Goal: Complete application form: Complete application form

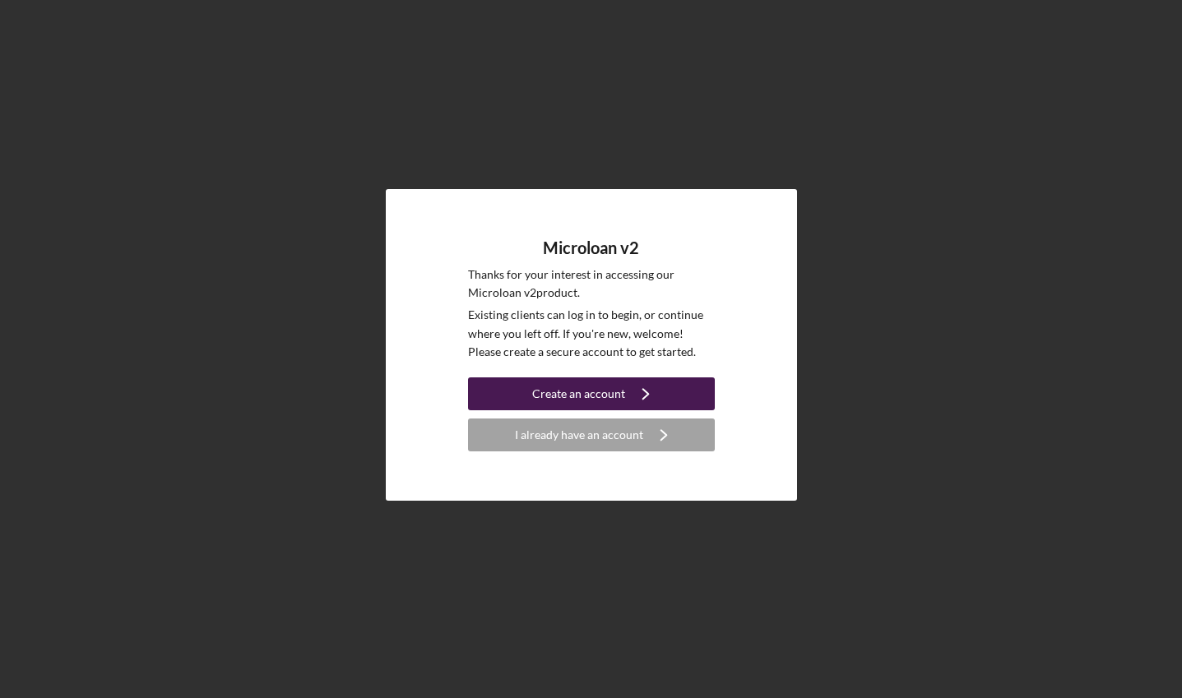
click at [587, 390] on div "Create an account" at bounding box center [578, 394] width 93 height 33
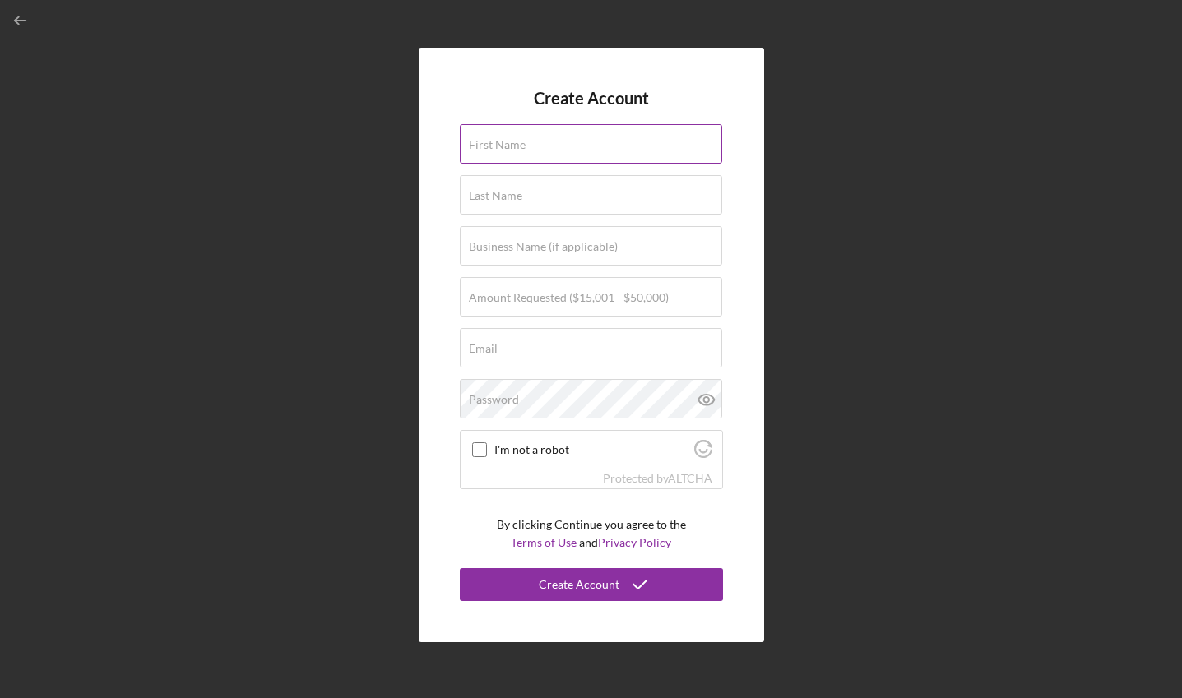
click at [562, 155] on input "First Name" at bounding box center [591, 143] width 262 height 39
type input "Gillian"
type input "Gillian M Berrow"
type input "gmberrow@gmail.com"
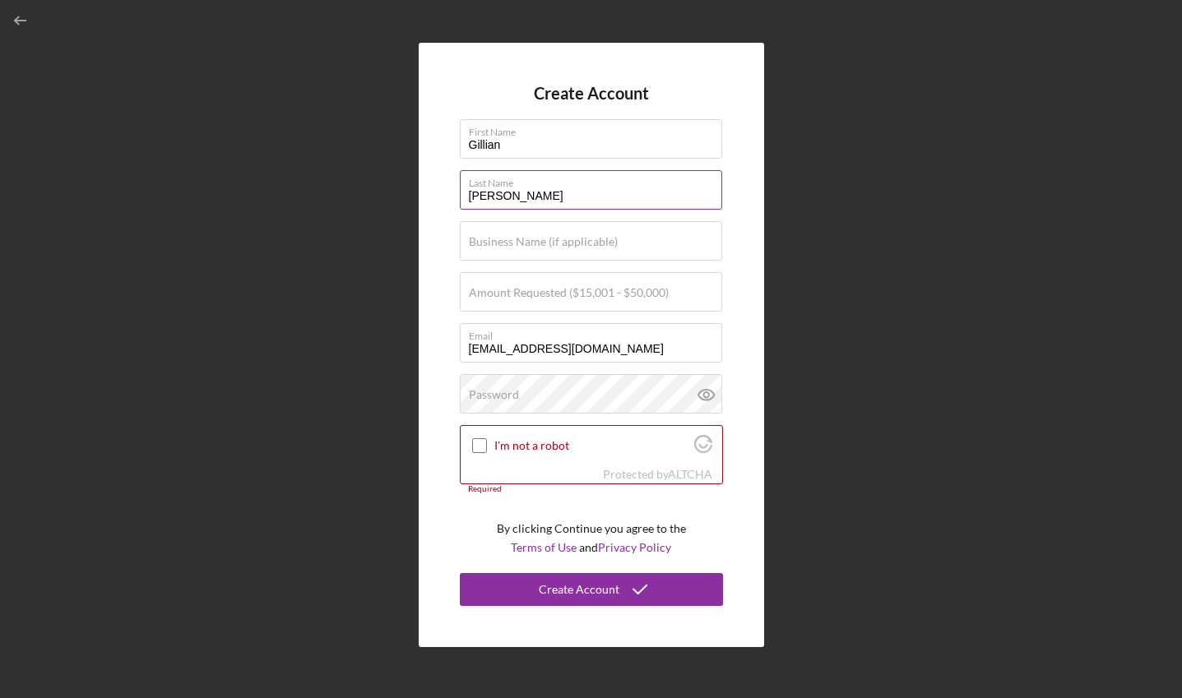
click at [568, 199] on input "Gillian M Berrow" at bounding box center [591, 189] width 262 height 39
type input "Kehoe"
click at [522, 239] on label "Business Name (if applicable)" at bounding box center [543, 241] width 149 height 13
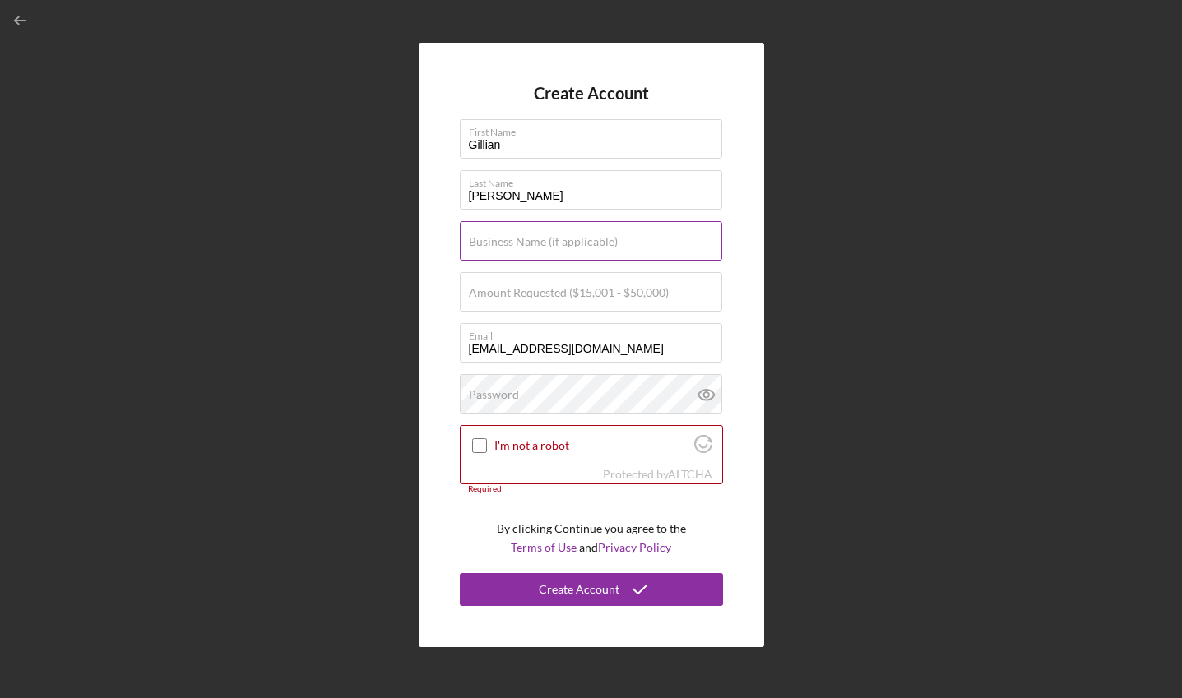
click at [522, 239] on input "Business Name (if applicable)" at bounding box center [591, 240] width 262 height 39
type input "Poodle Party"
click at [476, 306] on input "Amount Requested ($15,001 - $50,000)" at bounding box center [591, 291] width 262 height 39
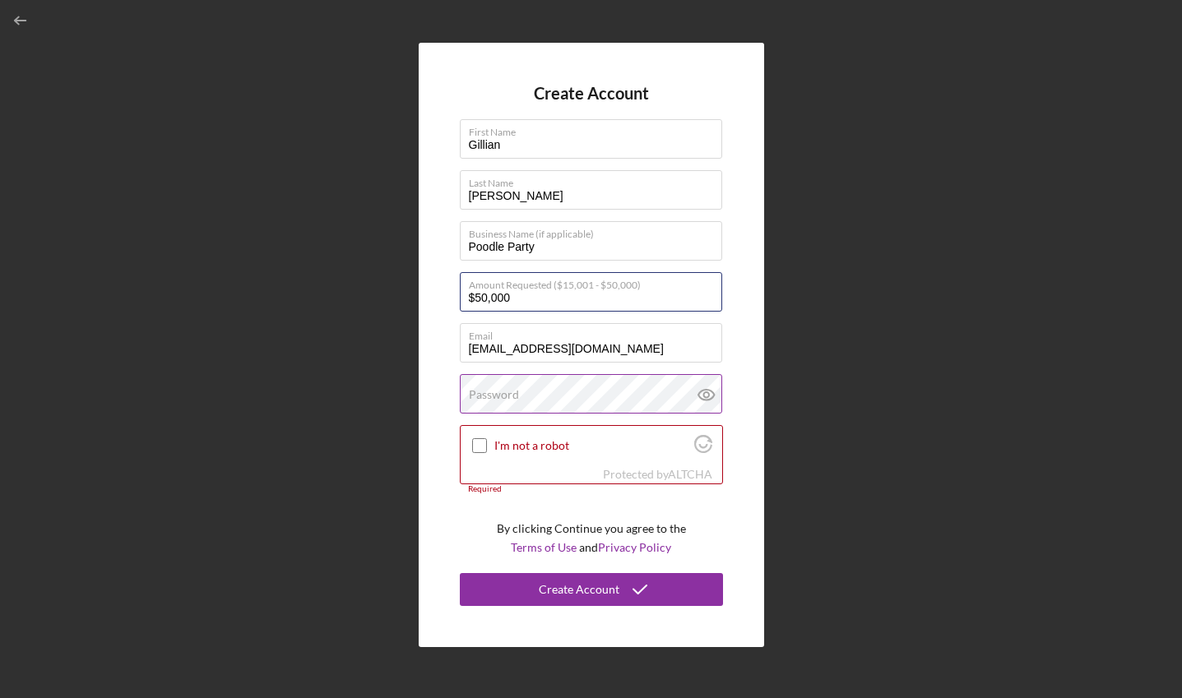
type input "$50,000"
click at [683, 387] on div "Password" at bounding box center [591, 394] width 263 height 41
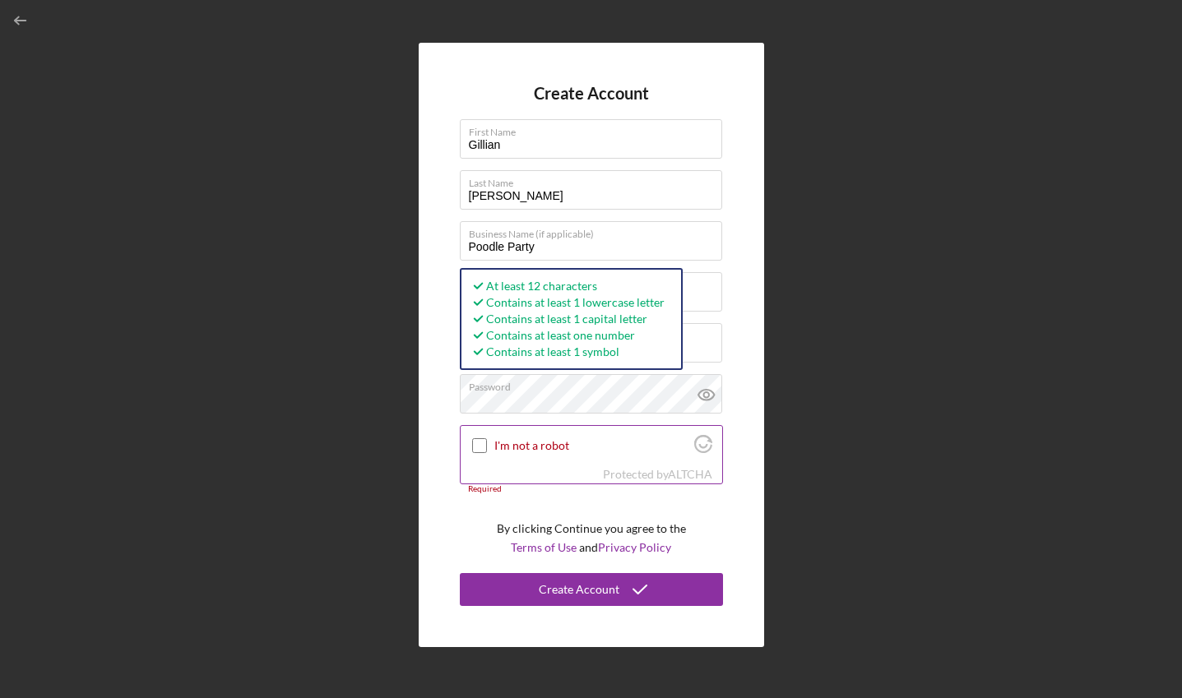
click at [476, 443] on input "I'm not a robot" at bounding box center [479, 445] width 15 height 15
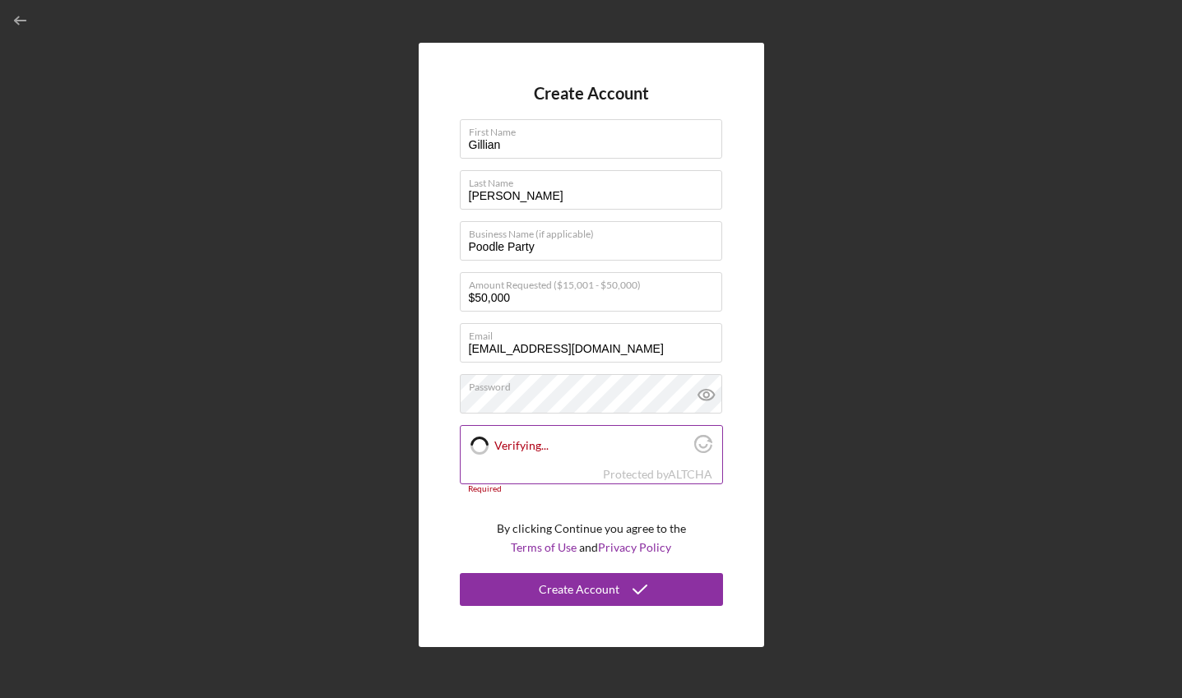
checkbox input "true"
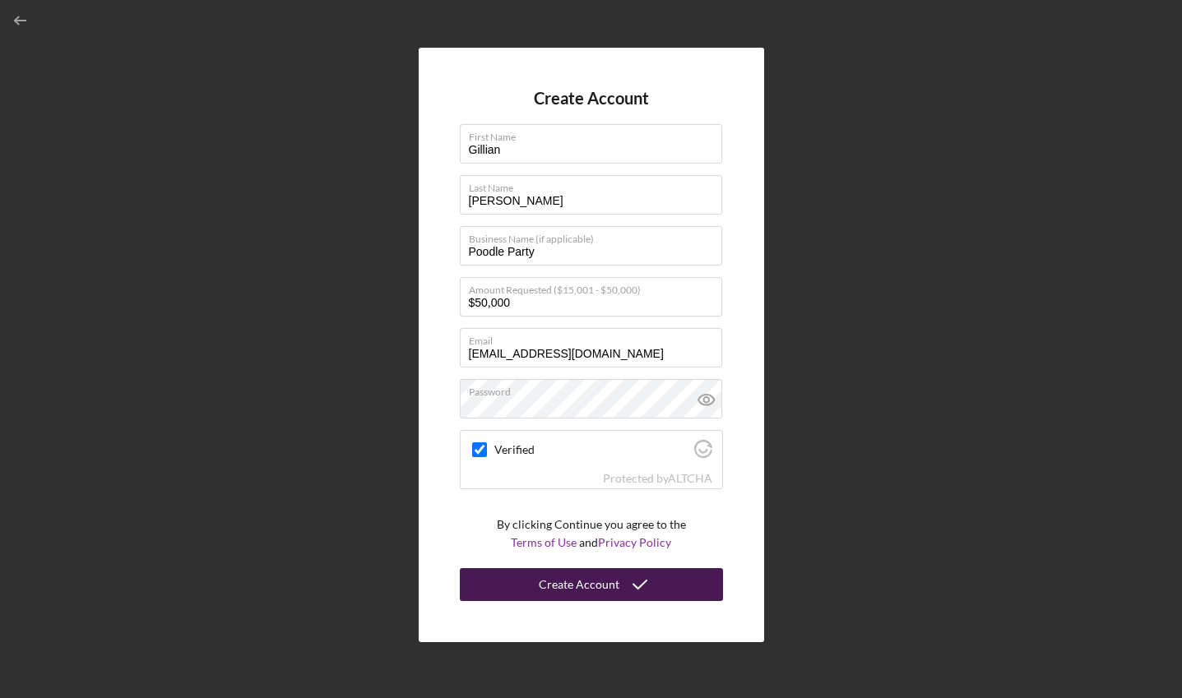
click at [635, 584] on icon "submit" at bounding box center [639, 584] width 41 height 41
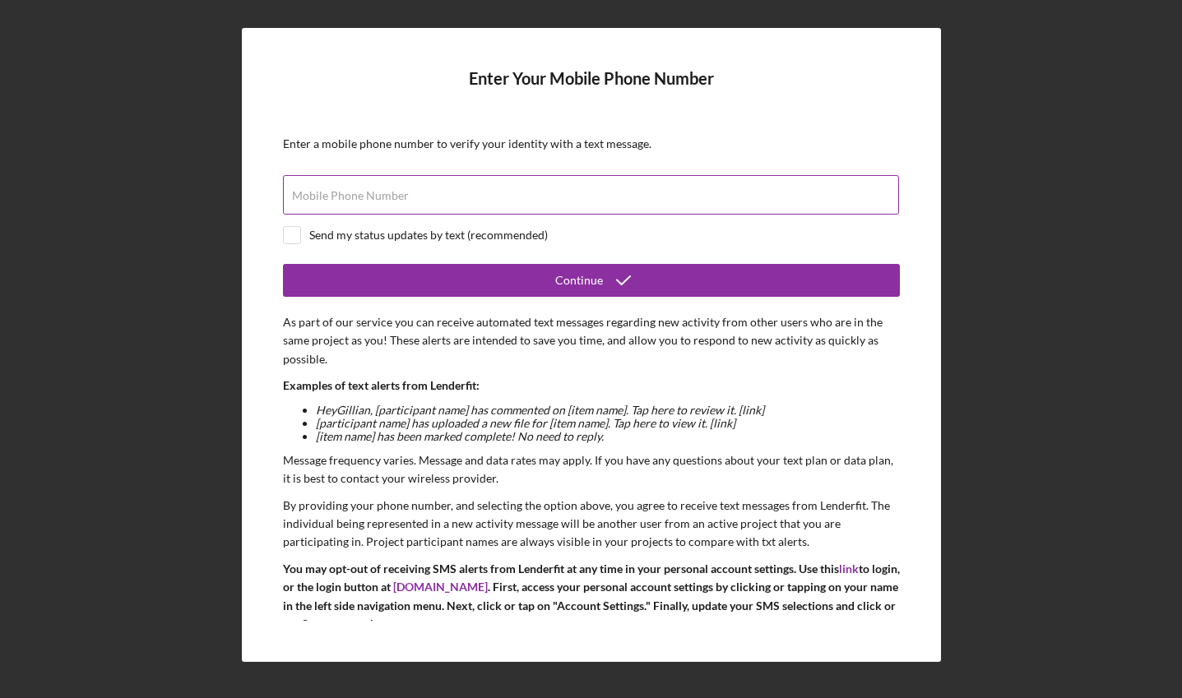
click at [535, 211] on input "Mobile Phone Number" at bounding box center [591, 194] width 616 height 39
type input "(925) 864-4600"
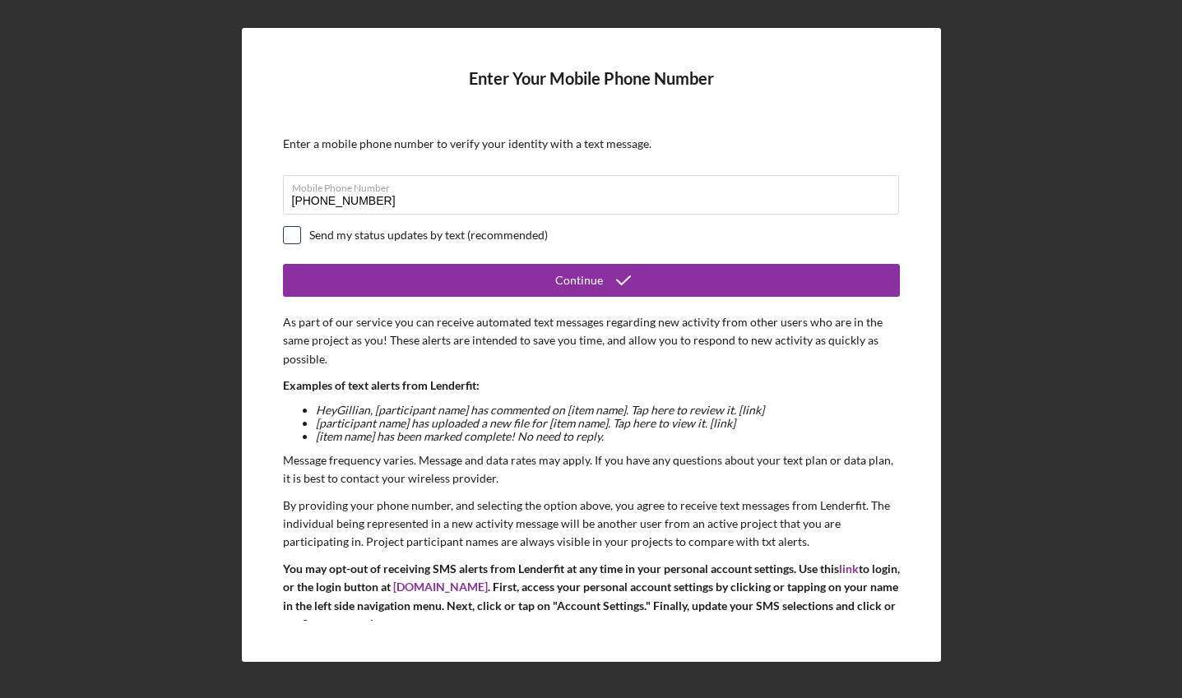
click at [297, 235] on input "checkbox" at bounding box center [292, 235] width 16 height 16
checkbox input "true"
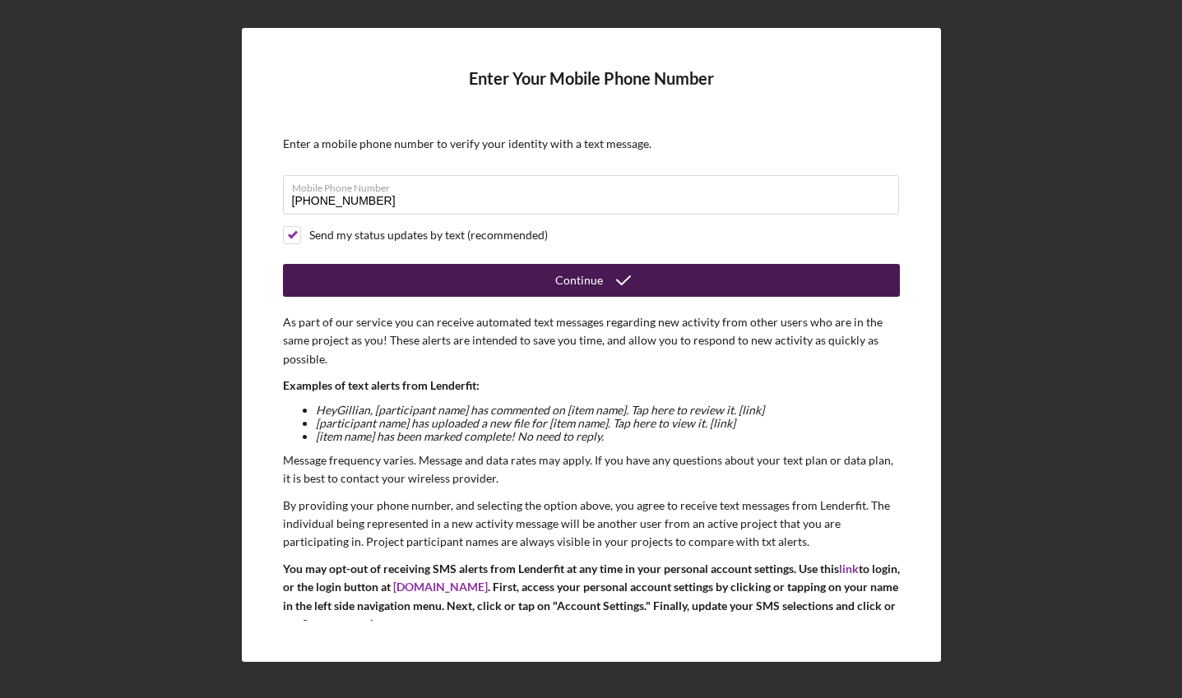
click at [464, 287] on button "Continue" at bounding box center [591, 280] width 617 height 33
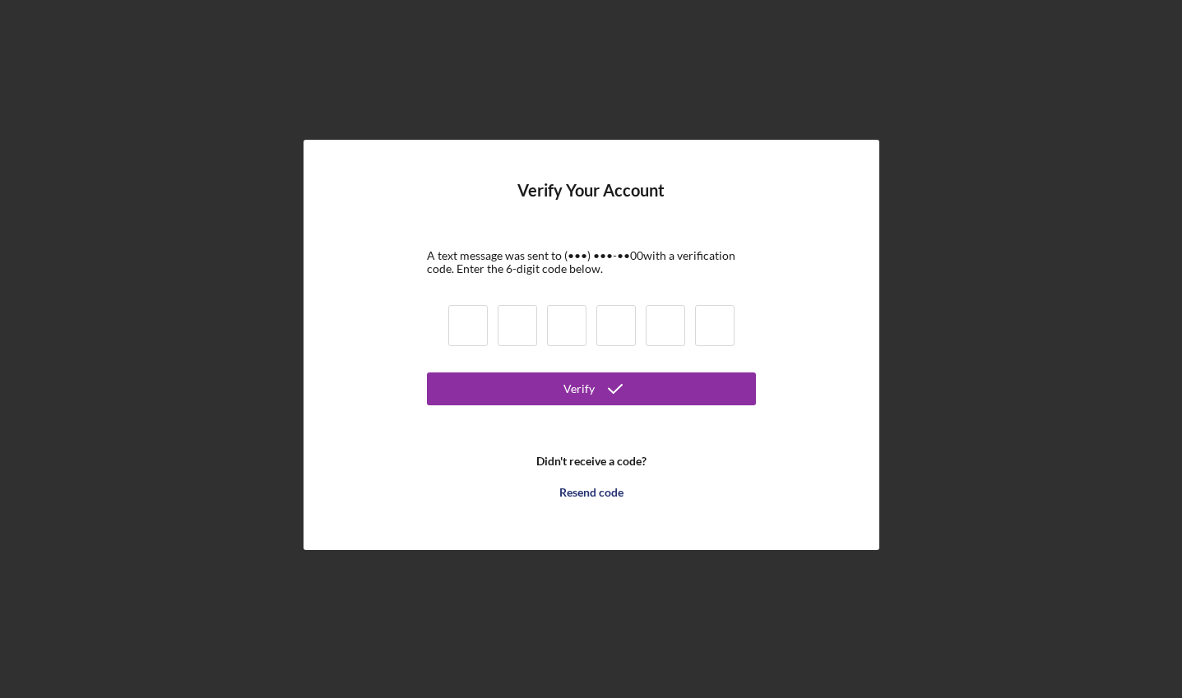
click at [477, 333] on input at bounding box center [467, 325] width 39 height 41
type input "4"
type input "0"
type input "7"
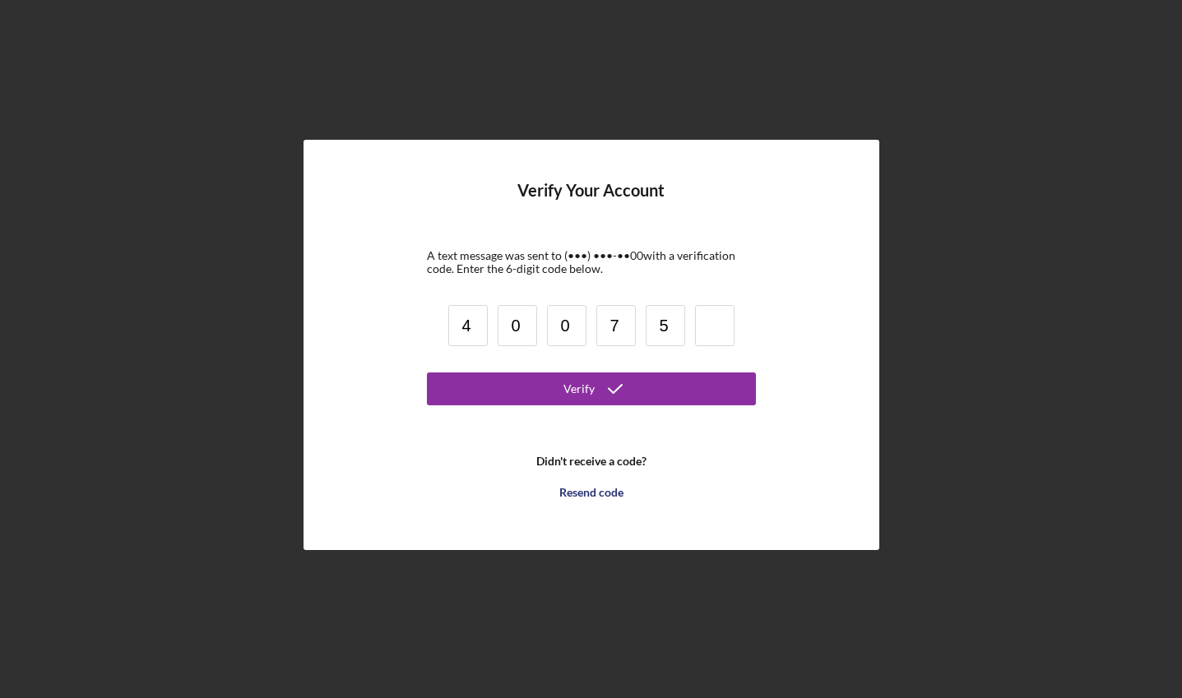
type input "5"
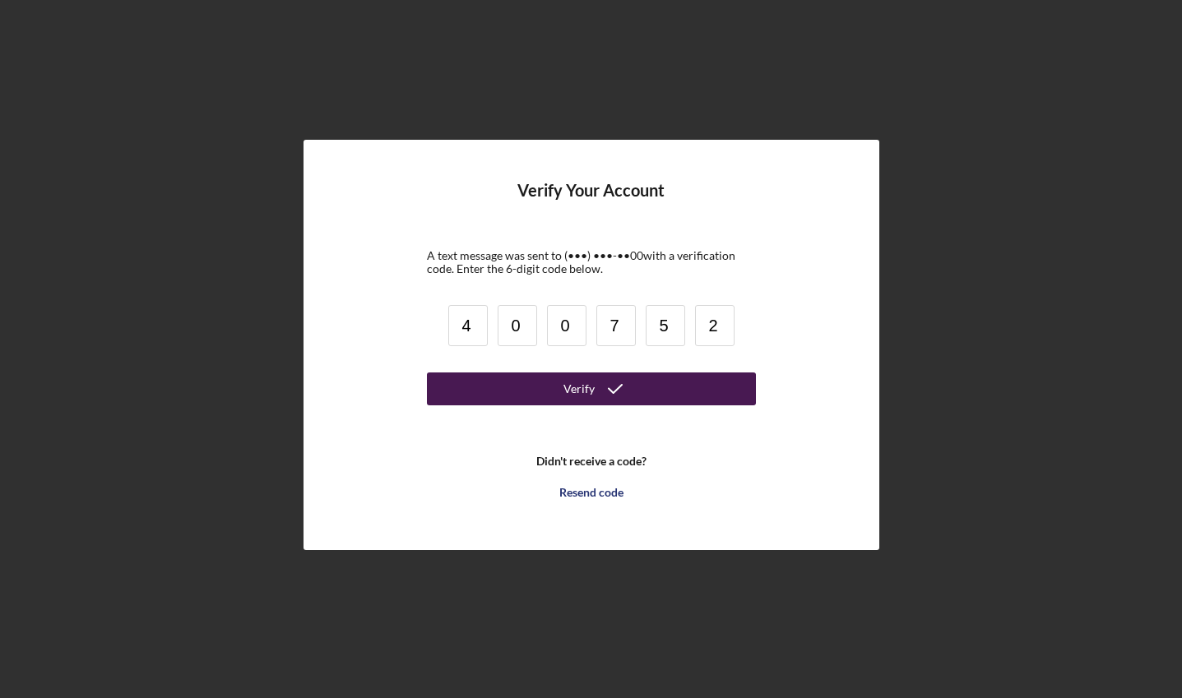
type input "2"
click at [452, 398] on button "Verify" at bounding box center [591, 389] width 329 height 33
